Goal: Find specific fact: Find contact information

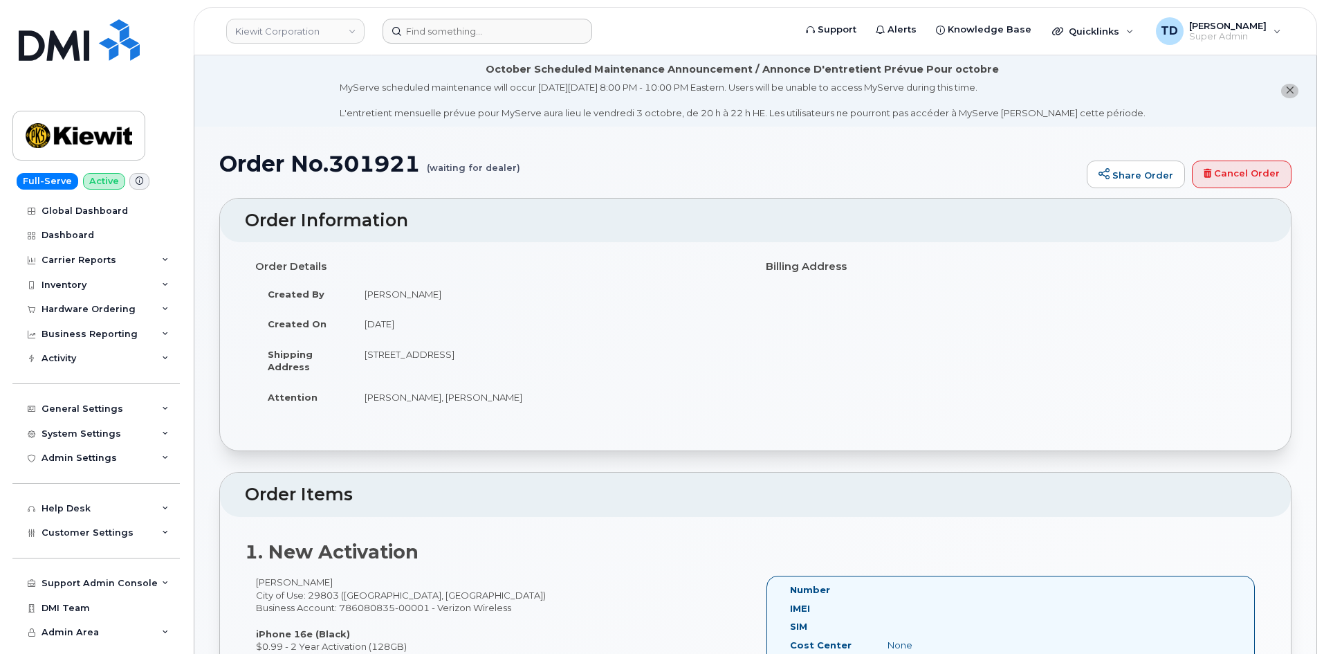
scroll to position [761, 0]
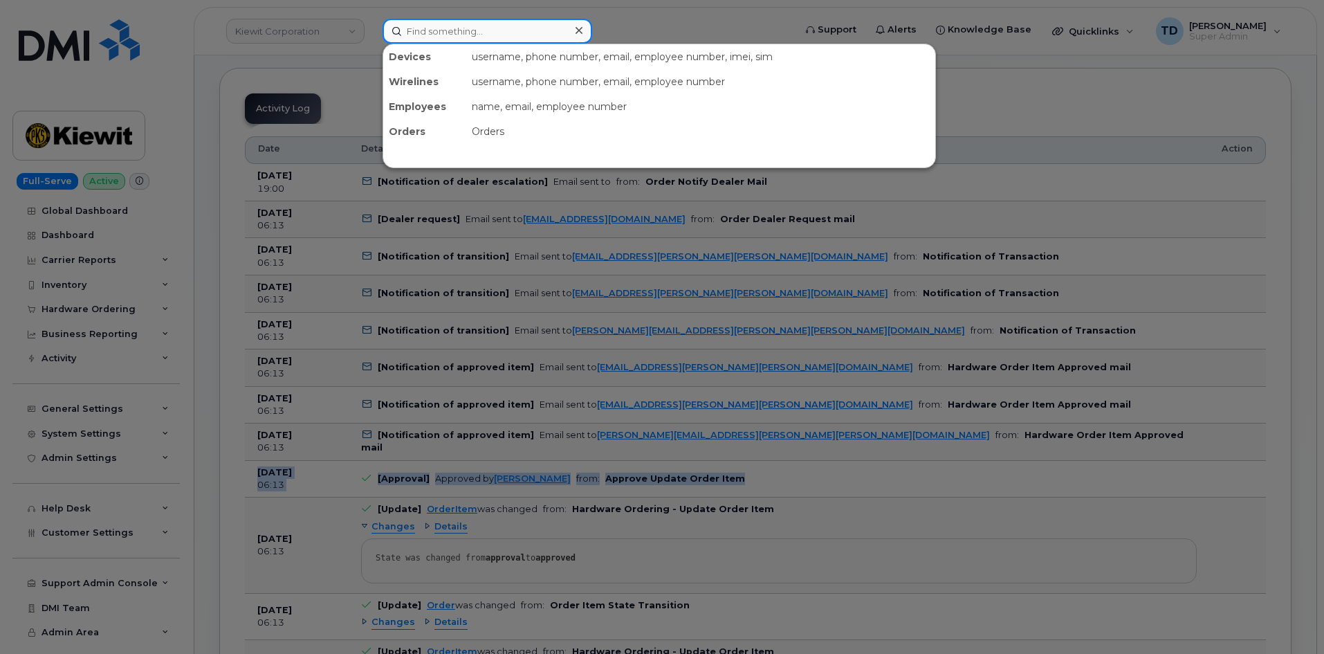
click at [475, 28] on input at bounding box center [487, 31] width 210 height 25
paste input "8777727707"
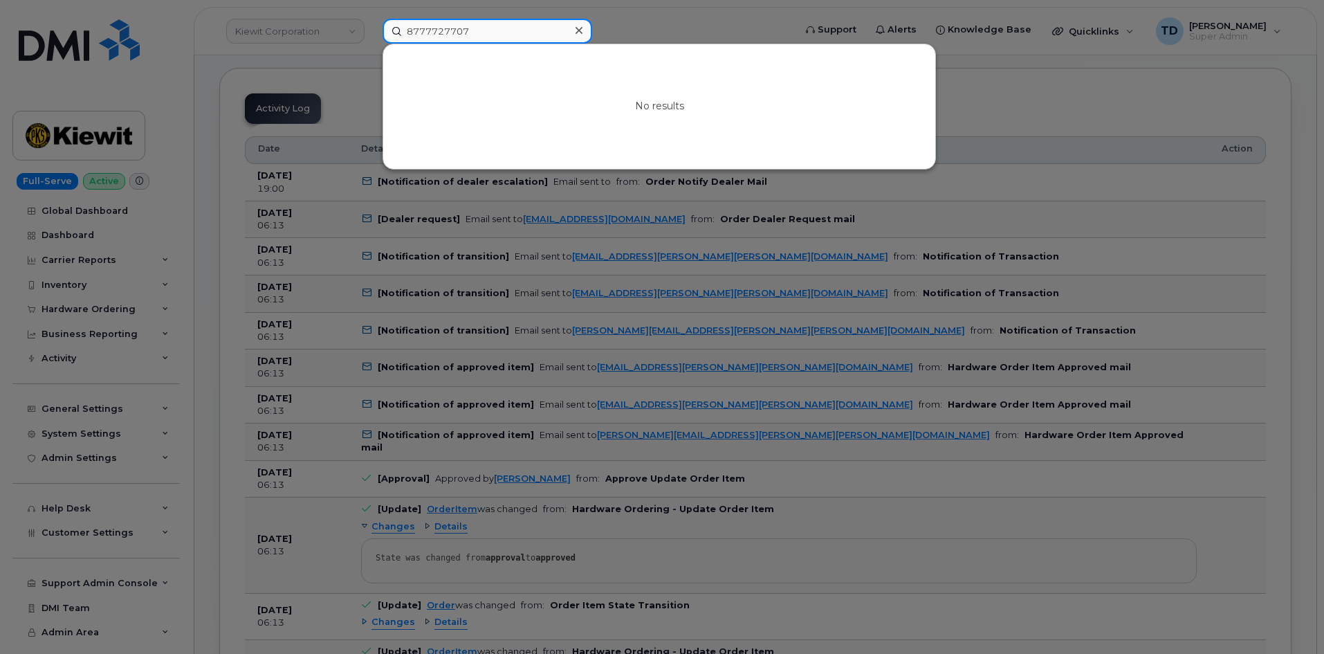
click at [416, 31] on input "8777727707" at bounding box center [487, 31] width 210 height 25
click at [425, 33] on input "8777727707" at bounding box center [487, 31] width 210 height 25
click at [442, 35] on input "8777727707" at bounding box center [487, 31] width 210 height 25
click at [483, 33] on input "8777727707" at bounding box center [487, 31] width 210 height 25
drag, startPoint x: 517, startPoint y: 35, endPoint x: 337, endPoint y: 19, distance: 179.8
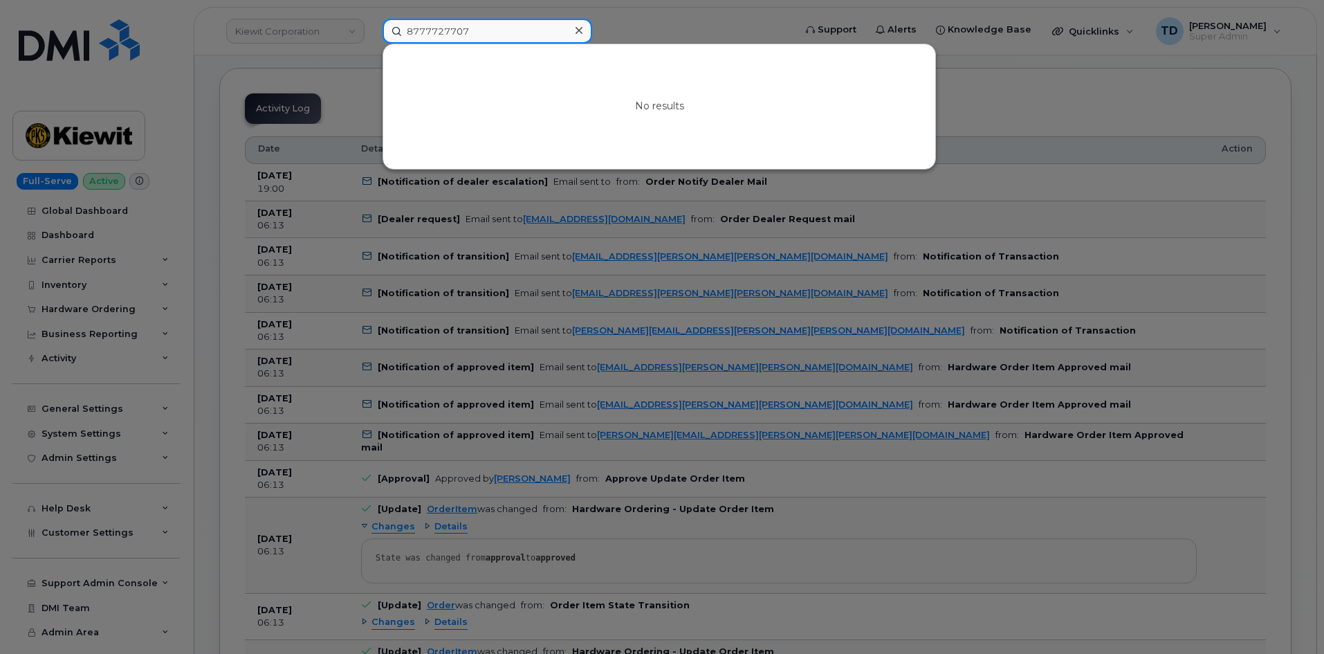
click at [371, 19] on div "8777727707 No results" at bounding box center [583, 31] width 425 height 25
paste input "[PERSON_NAME]"
type input "[PERSON_NAME]"
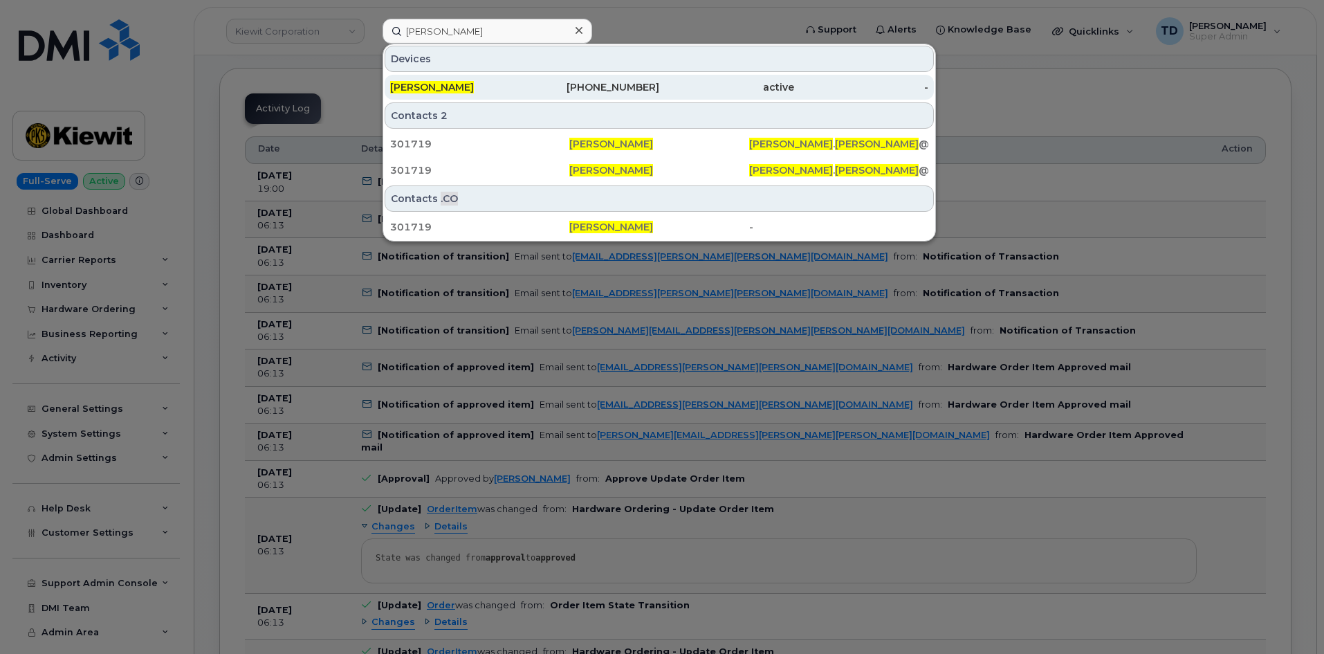
click at [741, 84] on div "active" at bounding box center [726, 87] width 135 height 14
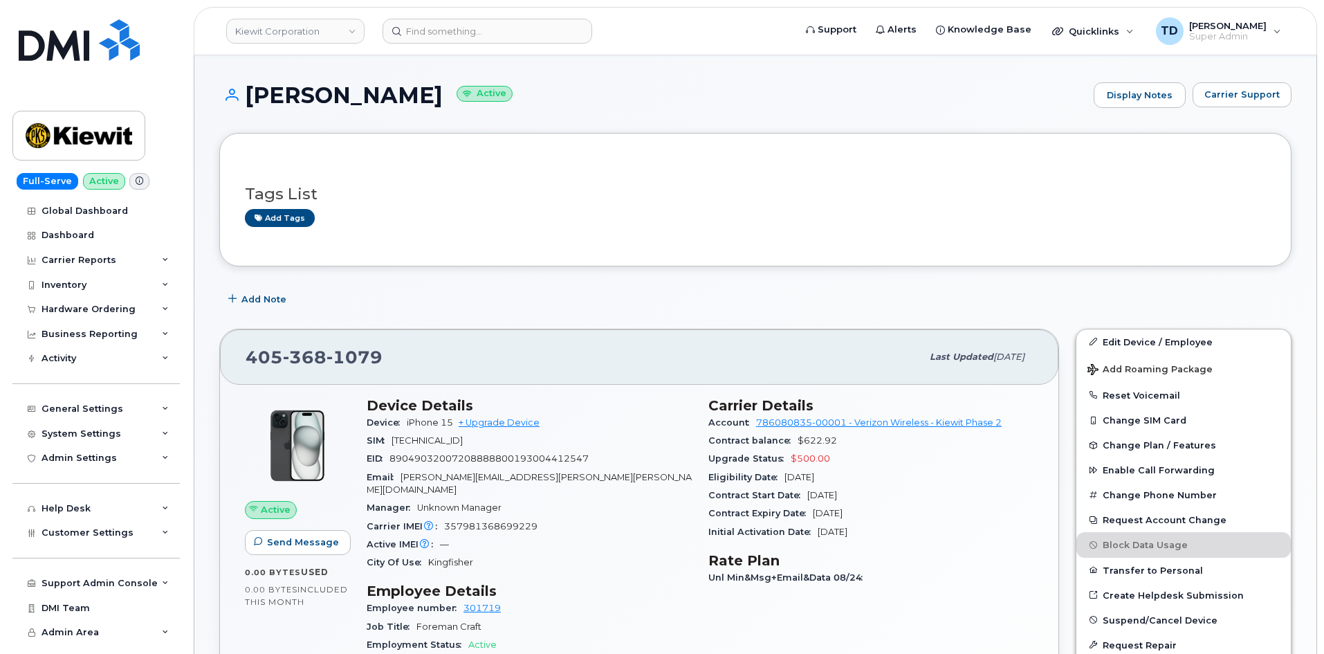
scroll to position [346, 0]
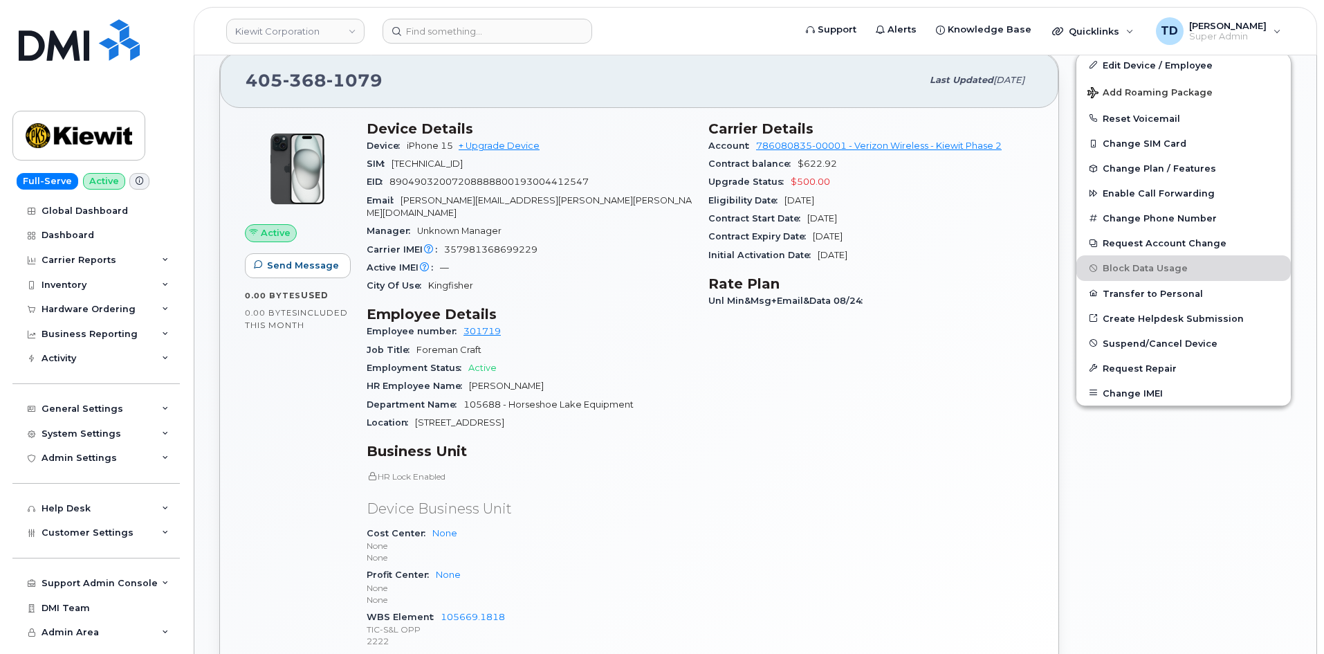
drag, startPoint x: 400, startPoint y: 198, endPoint x: 541, endPoint y: 185, distance: 141.6
click at [538, 185] on section "Device Details Device iPhone 15 + Upgrade Device SIM [TECHNICAL_ID] EID 8904903…" at bounding box center [529, 207] width 325 height 175
click at [540, 198] on div "Email [PERSON_NAME][EMAIL_ADDRESS][PERSON_NAME][PERSON_NAME][DOMAIN_NAME]" at bounding box center [529, 207] width 325 height 31
drag, startPoint x: 530, startPoint y: 203, endPoint x: 420, endPoint y: 206, distance: 110.7
click at [420, 206] on div "Email [PERSON_NAME][EMAIL_ADDRESS][PERSON_NAME][PERSON_NAME][DOMAIN_NAME]" at bounding box center [529, 207] width 325 height 31
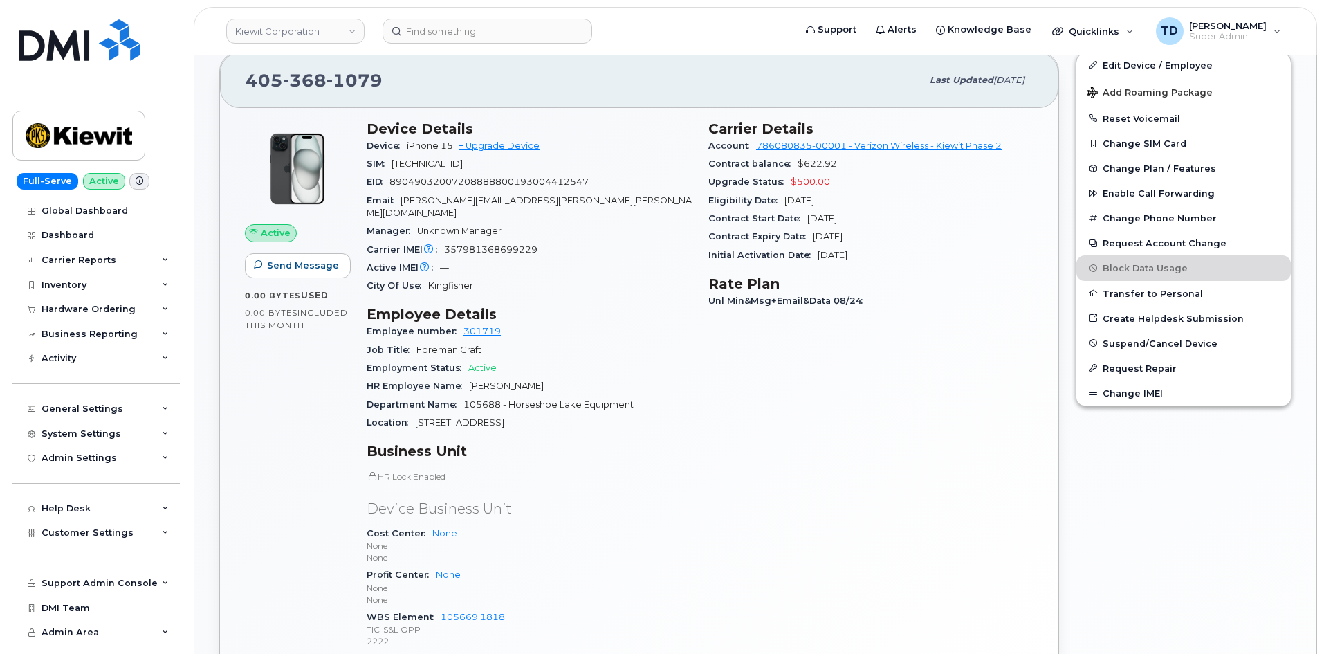
click at [412, 205] on span "[PERSON_NAME][EMAIL_ADDRESS][PERSON_NAME][PERSON_NAME][DOMAIN_NAME]" at bounding box center [529, 206] width 325 height 23
drag, startPoint x: 530, startPoint y: 203, endPoint x: 400, endPoint y: 208, distance: 129.4
click at [400, 208] on div "Email [PERSON_NAME][EMAIL_ADDRESS][PERSON_NAME][PERSON_NAME][DOMAIN_NAME]" at bounding box center [529, 207] width 325 height 31
click at [534, 198] on div "Email [PERSON_NAME][EMAIL_ADDRESS][PERSON_NAME][PERSON_NAME][DOMAIN_NAME]" at bounding box center [529, 207] width 325 height 31
click at [435, 200] on span "[PERSON_NAME][EMAIL_ADDRESS][PERSON_NAME][PERSON_NAME][DOMAIN_NAME]" at bounding box center [529, 206] width 325 height 23
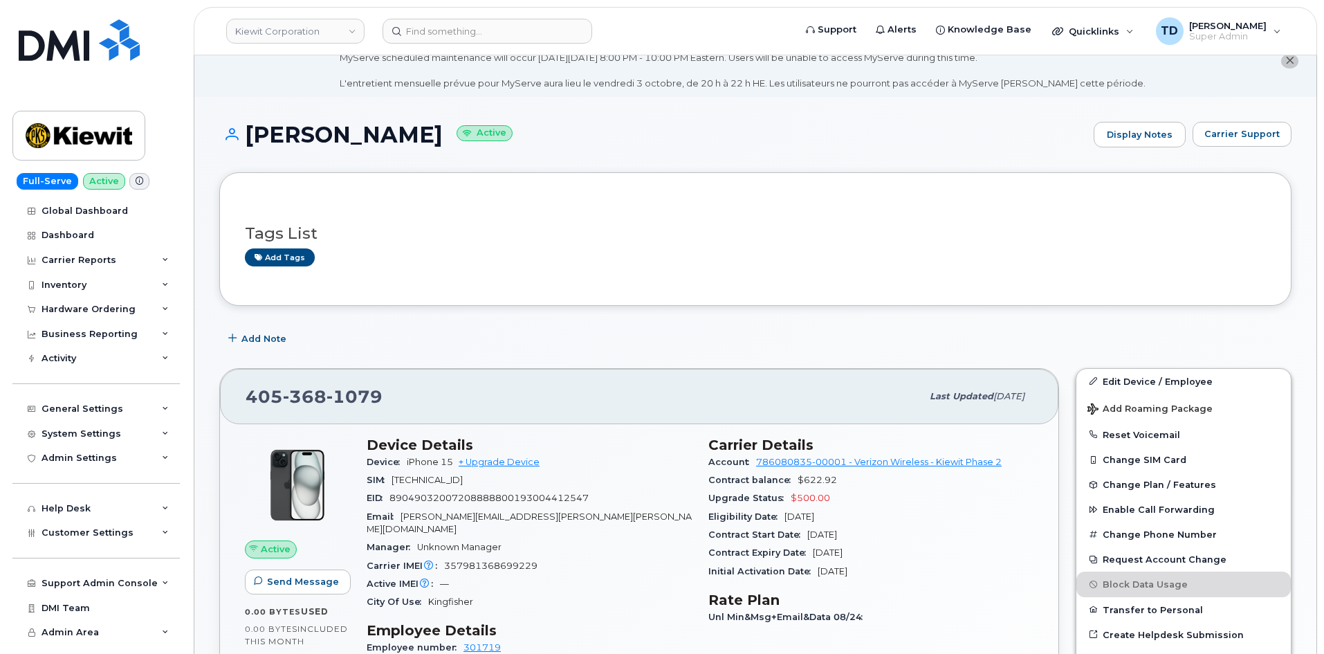
scroll to position [0, 0]
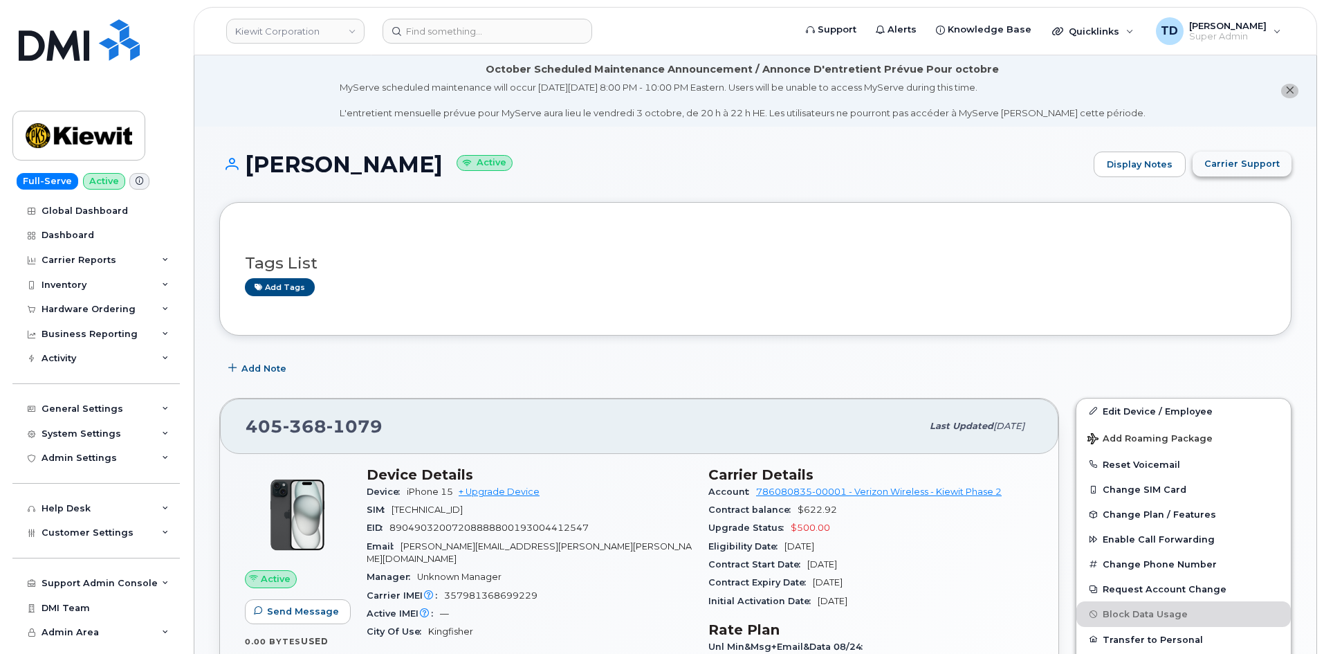
click at [1216, 163] on span "Carrier Support" at bounding box center [1241, 163] width 75 height 13
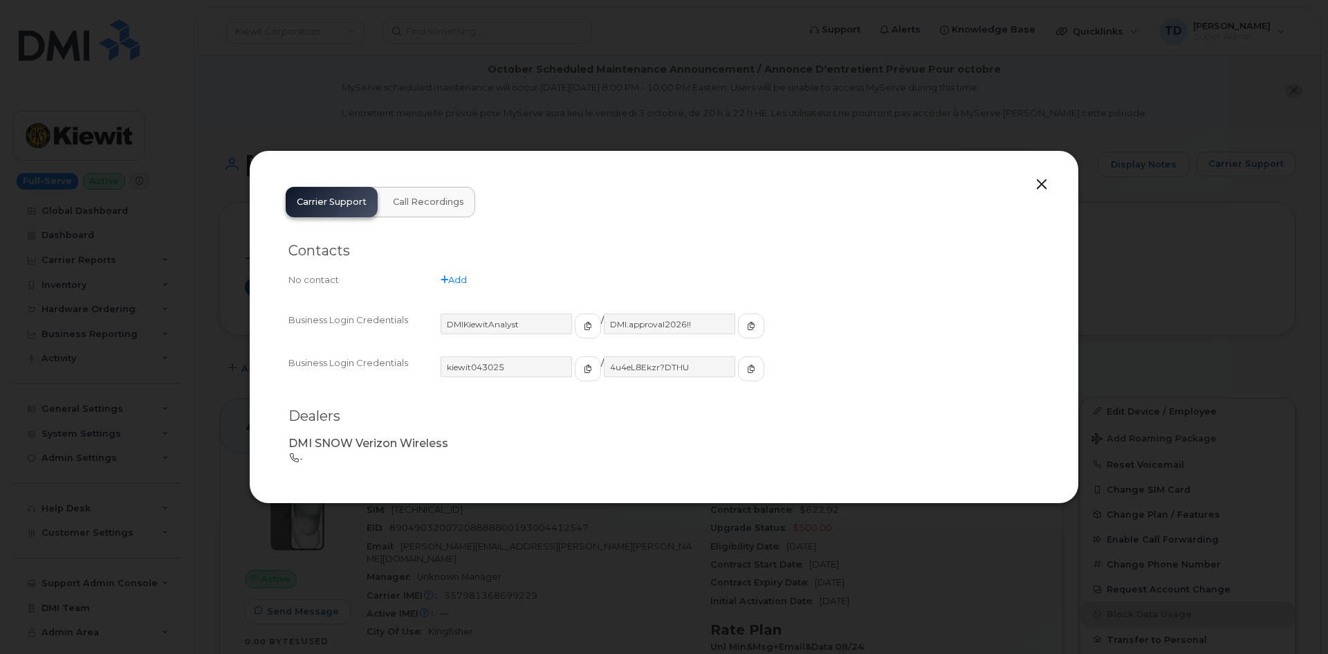
click at [1042, 189] on button "button" at bounding box center [1041, 184] width 21 height 19
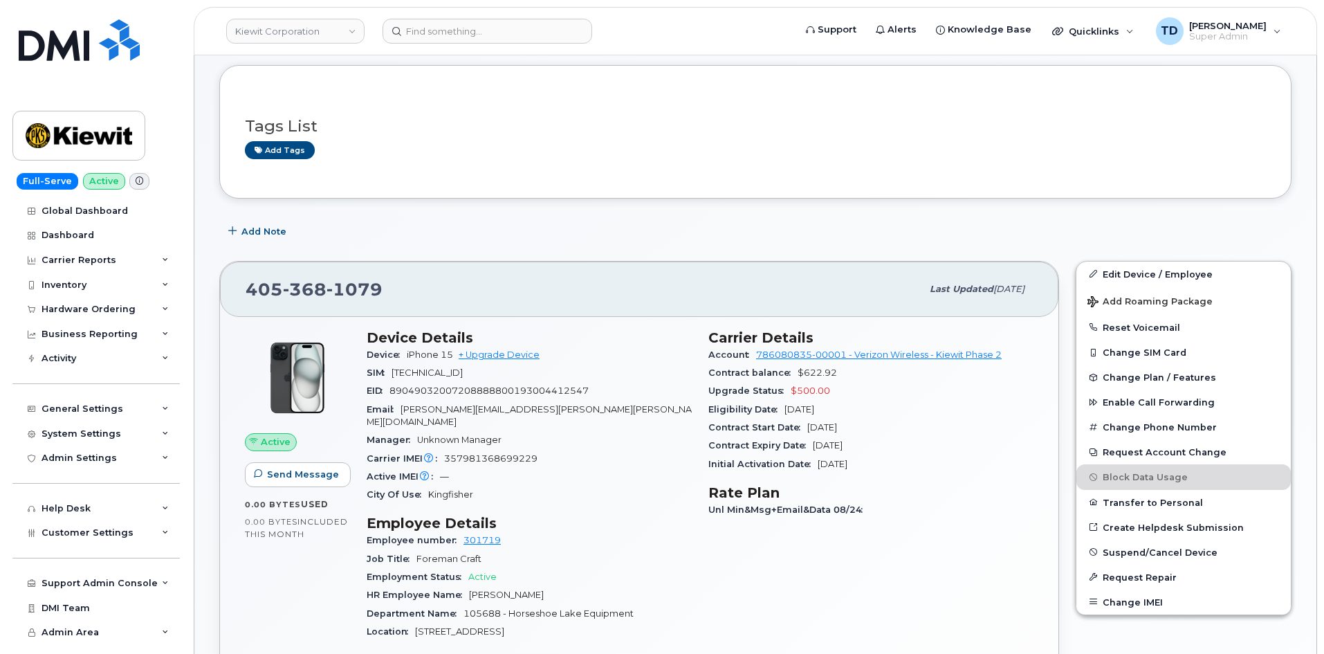
scroll to position [138, 0]
drag, startPoint x: 549, startPoint y: 440, endPoint x: 447, endPoint y: 438, distance: 102.4
click at [447, 448] on div "Carrier IMEI Carrier IMEI is reported during the last billing cycle or change o…" at bounding box center [529, 457] width 325 height 18
copy span "357981368699229"
drag, startPoint x: 391, startPoint y: 286, endPoint x: 238, endPoint y: 286, distance: 152.8
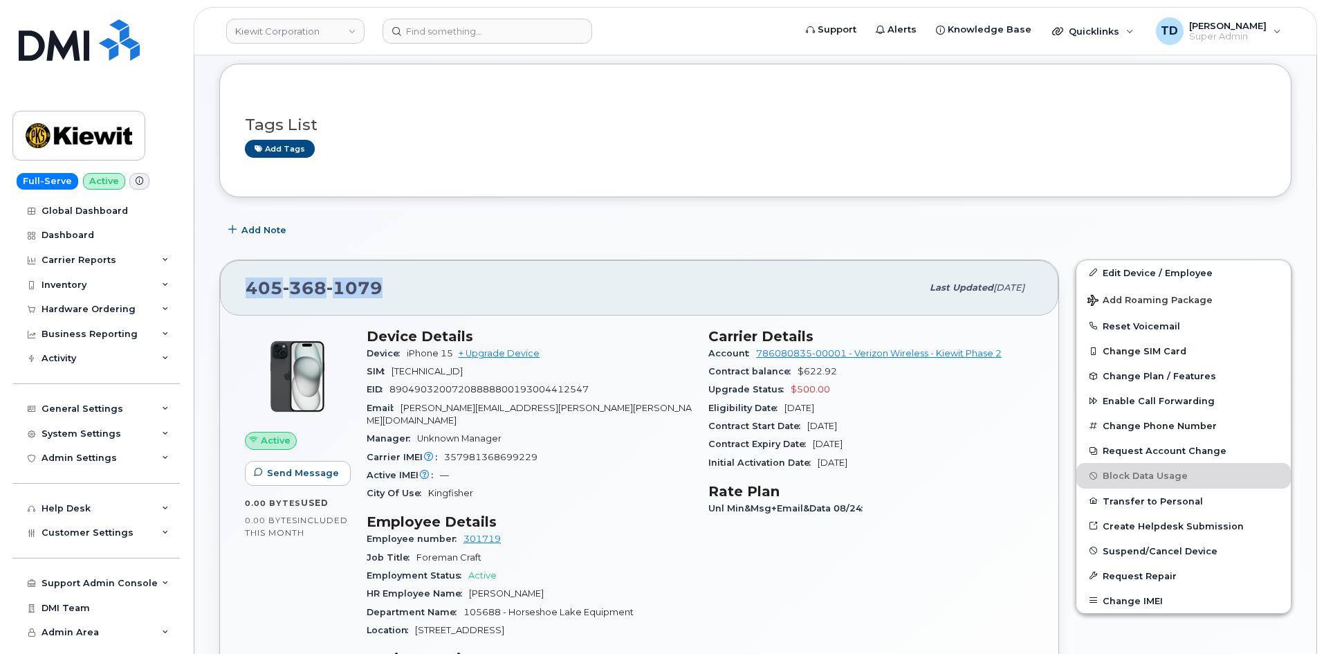
click at [239, 289] on div "[PHONE_NUMBER] Last updated [DATE]" at bounding box center [639, 287] width 838 height 55
copy span "[PHONE_NUMBER]"
